Goal: Task Accomplishment & Management: Manage account settings

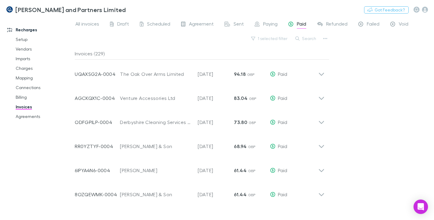
click at [25, 108] on link "Invoices" at bounding box center [44, 107] width 68 height 10
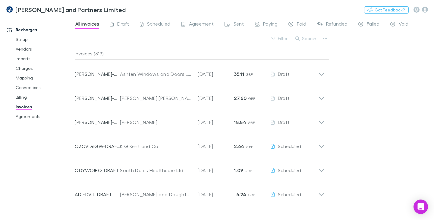
click at [89, 24] on span "All invoices" at bounding box center [87, 25] width 24 height 8
click at [328, 36] on button "button" at bounding box center [325, 38] width 8 height 8
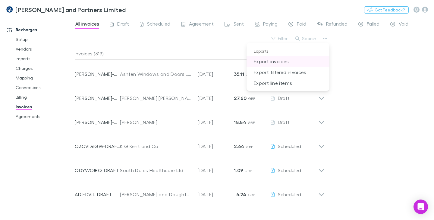
click at [280, 59] on p "Export invoices" at bounding box center [287, 61] width 83 height 11
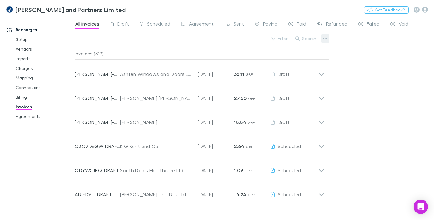
click at [326, 40] on icon "button" at bounding box center [325, 38] width 4 height 5
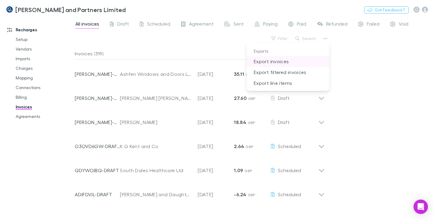
click at [281, 60] on p "Export invoices" at bounding box center [287, 61] width 83 height 11
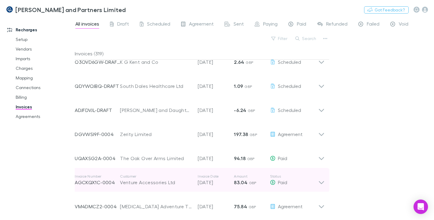
scroll to position [90, 0]
